Goal: Complete application form

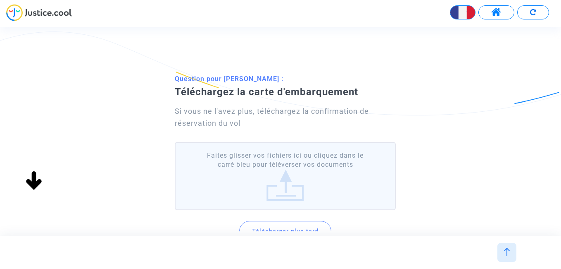
click at [351, 122] on div "Si vous ne l'avez plus, téléchargez la confirmation de réservation du vol" at bounding box center [285, 117] width 221 height 24
click at [298, 227] on button "Télécharger plus tard" at bounding box center [285, 231] width 92 height 21
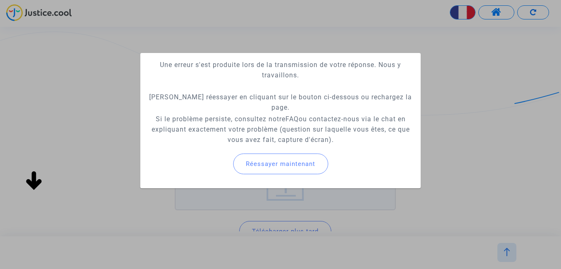
click at [291, 167] on button "Réessayer maintenant" at bounding box center [280, 163] width 95 height 21
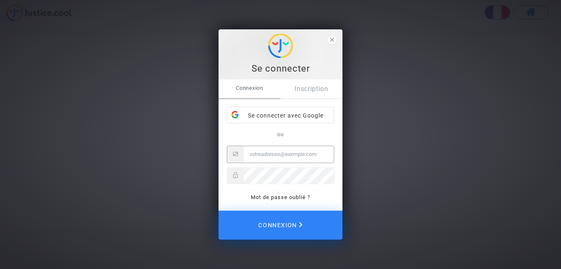
type input "floreabogho@gmail.com"
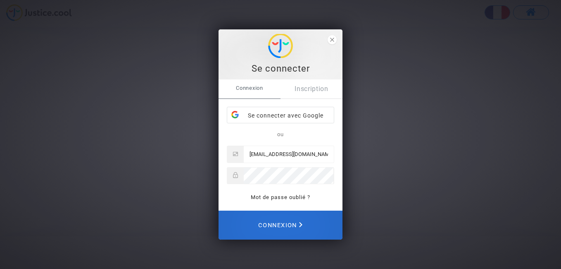
click at [274, 222] on span "Connexion" at bounding box center [280, 225] width 44 height 18
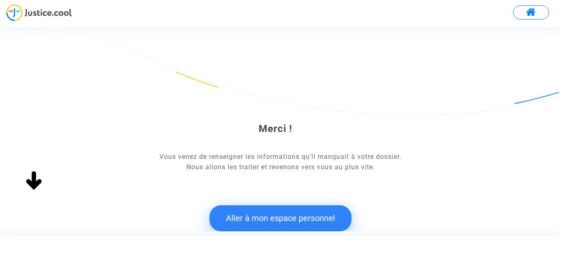
click at [273, 219] on button "Aller à mon espace personnel" at bounding box center [281, 218] width 142 height 26
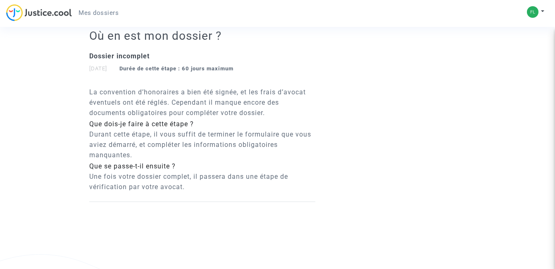
scroll to position [548, 0]
